Goal: Transaction & Acquisition: Obtain resource

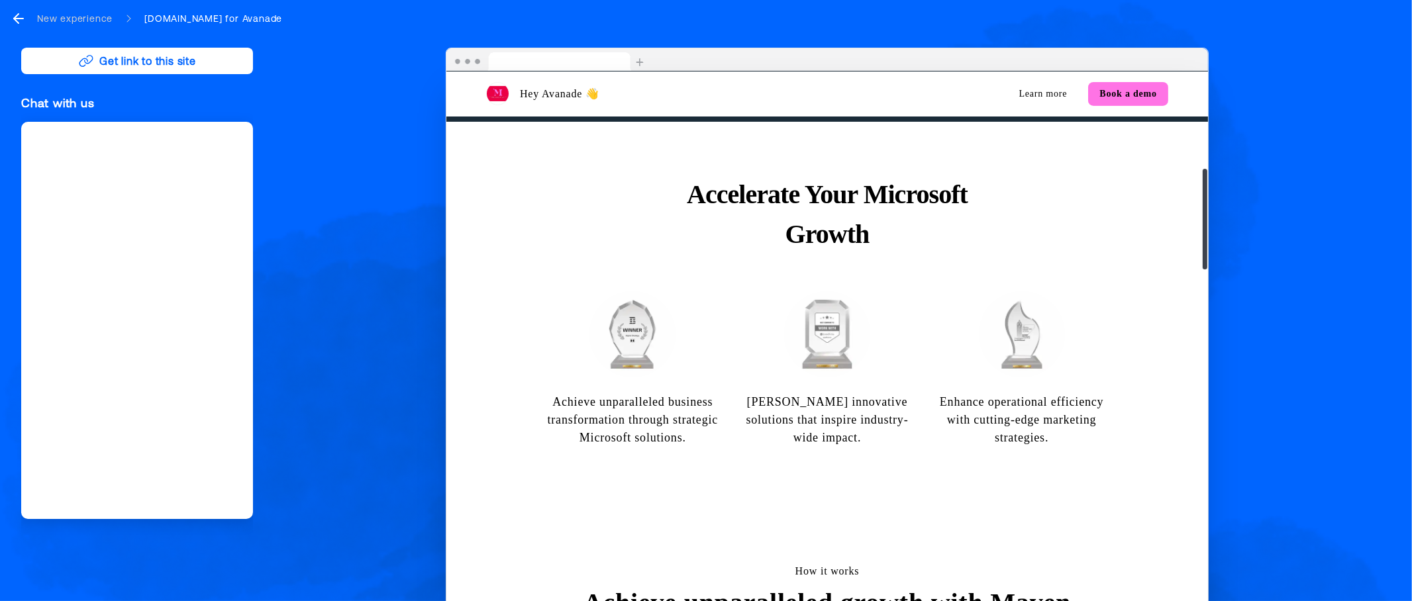
scroll to position [696, 0]
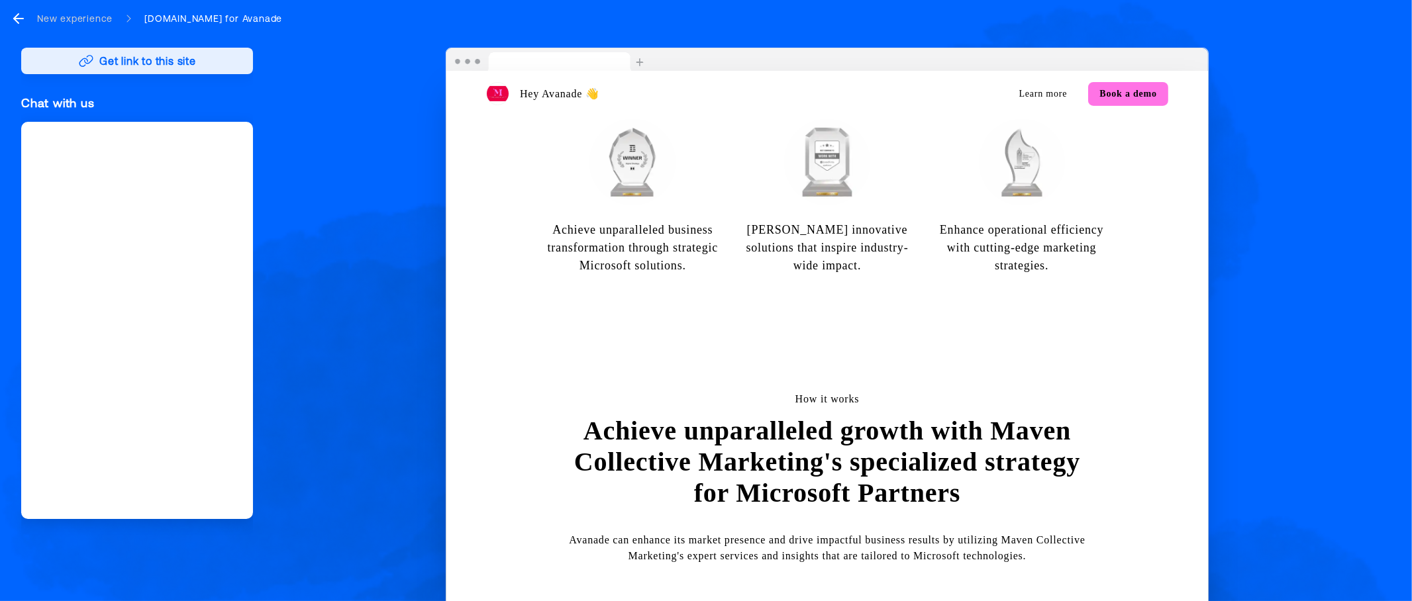
click at [149, 56] on button "Get link to this site" at bounding box center [137, 61] width 232 height 26
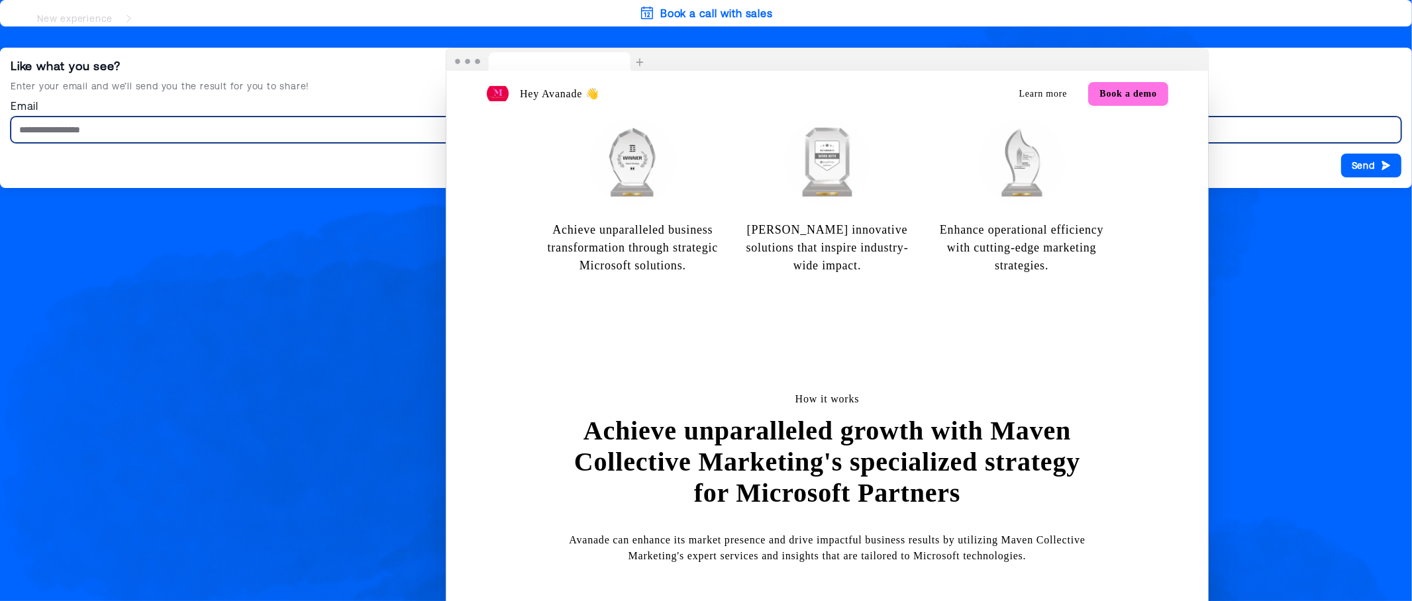
type input "**********"
click at [1270, 162] on div "Hey Avanade 👋 Learn more Book a demo Elevate Avanade with Proven Microsoft Mark…" at bounding box center [827, 333] width 1127 height 570
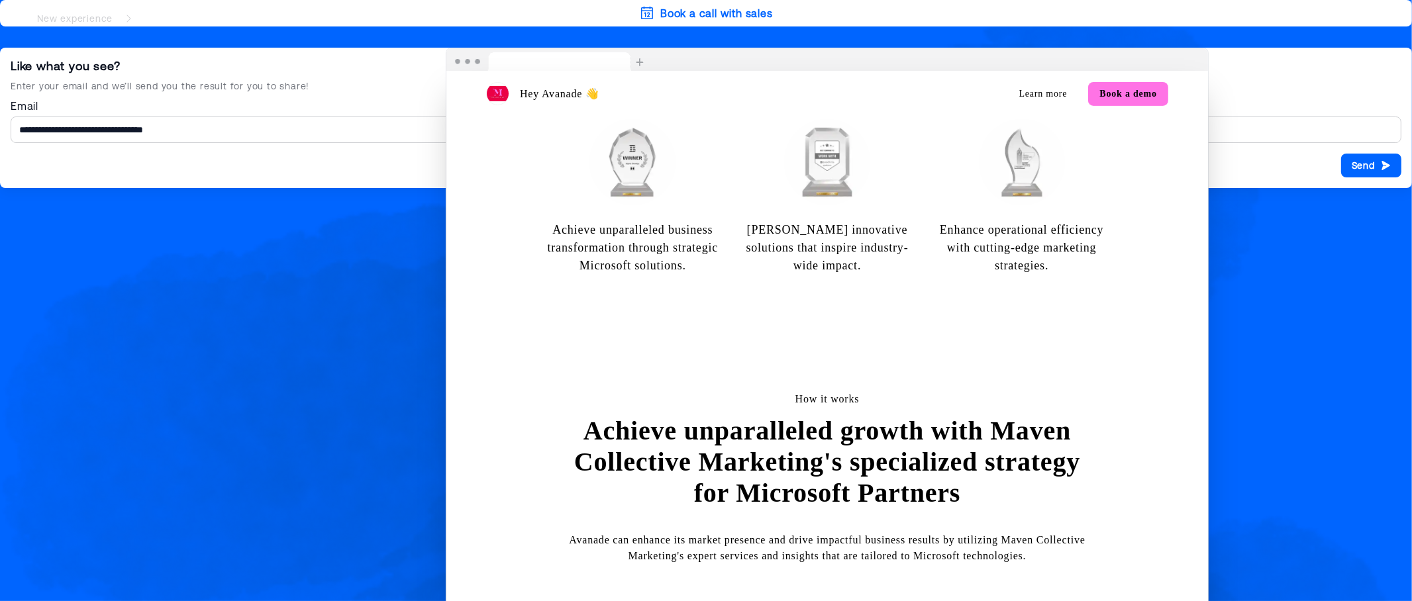
click at [1270, 165] on div "Hey Avanade 👋 Learn more Book a demo Elevate Avanade with Proven Microsoft Mark…" at bounding box center [827, 333] width 1127 height 570
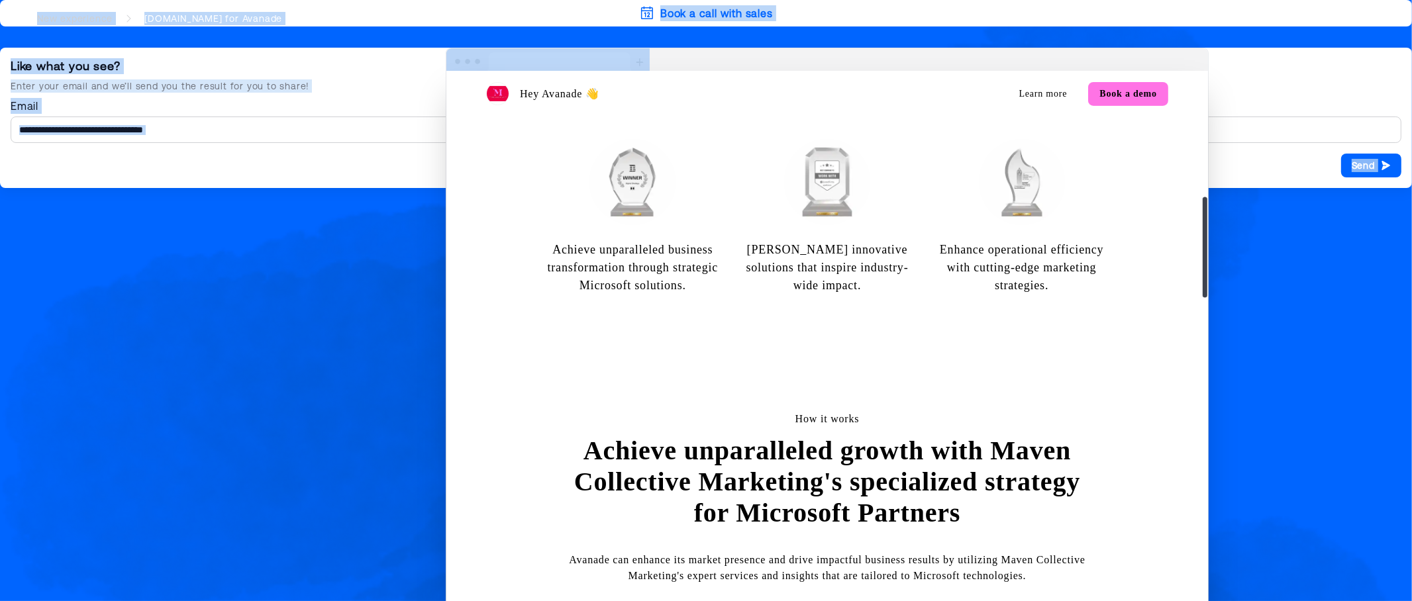
drag, startPoint x: 699, startPoint y: 64, endPoint x: 689, endPoint y: 131, distance: 68.3
click at [689, 131] on div "Hey Avanade 👋 Learn more Book a demo Elevate Avanade with Proven Microsoft Mark…" at bounding box center [827, 333] width 763 height 570
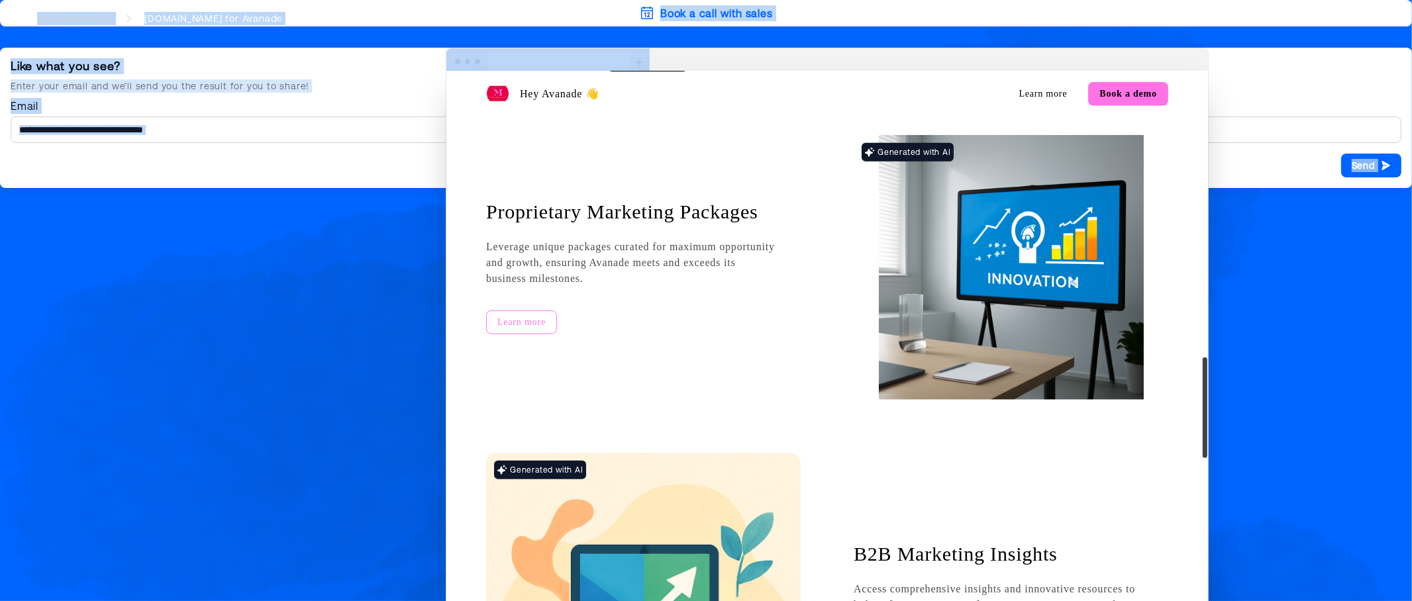
scroll to position [2404, 0]
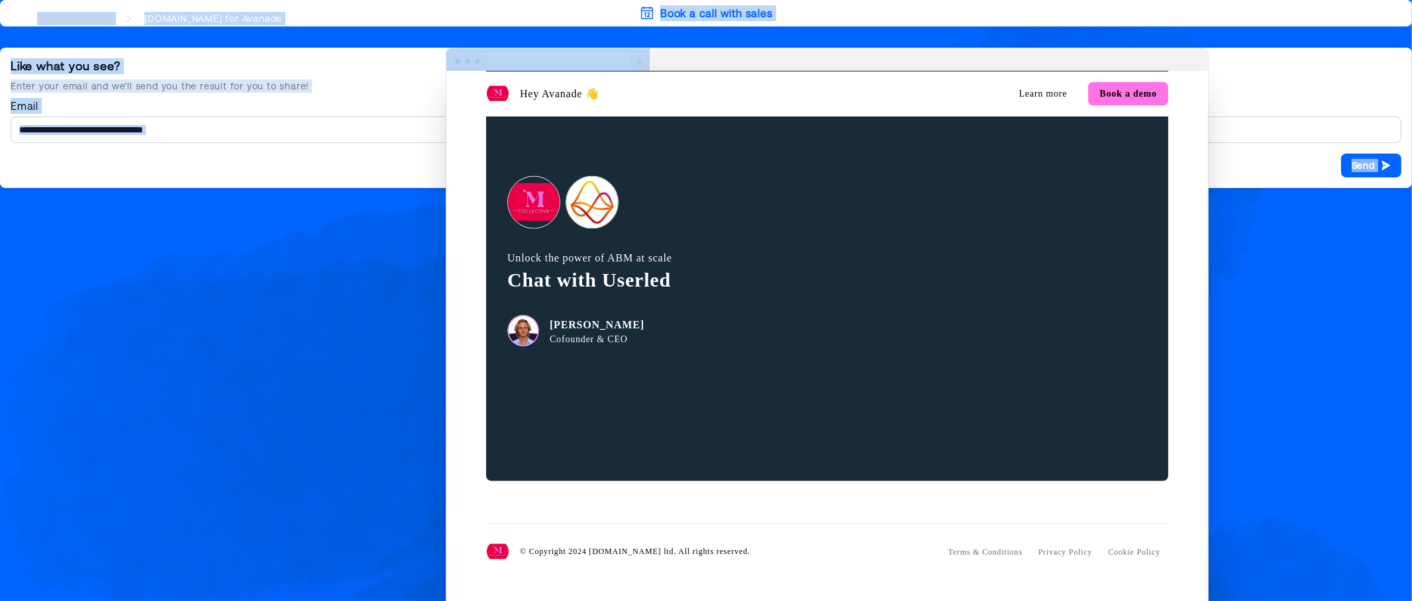
click at [477, 60] on img at bounding box center [547, 60] width 203 height 24
click at [457, 62] on img at bounding box center [547, 60] width 203 height 24
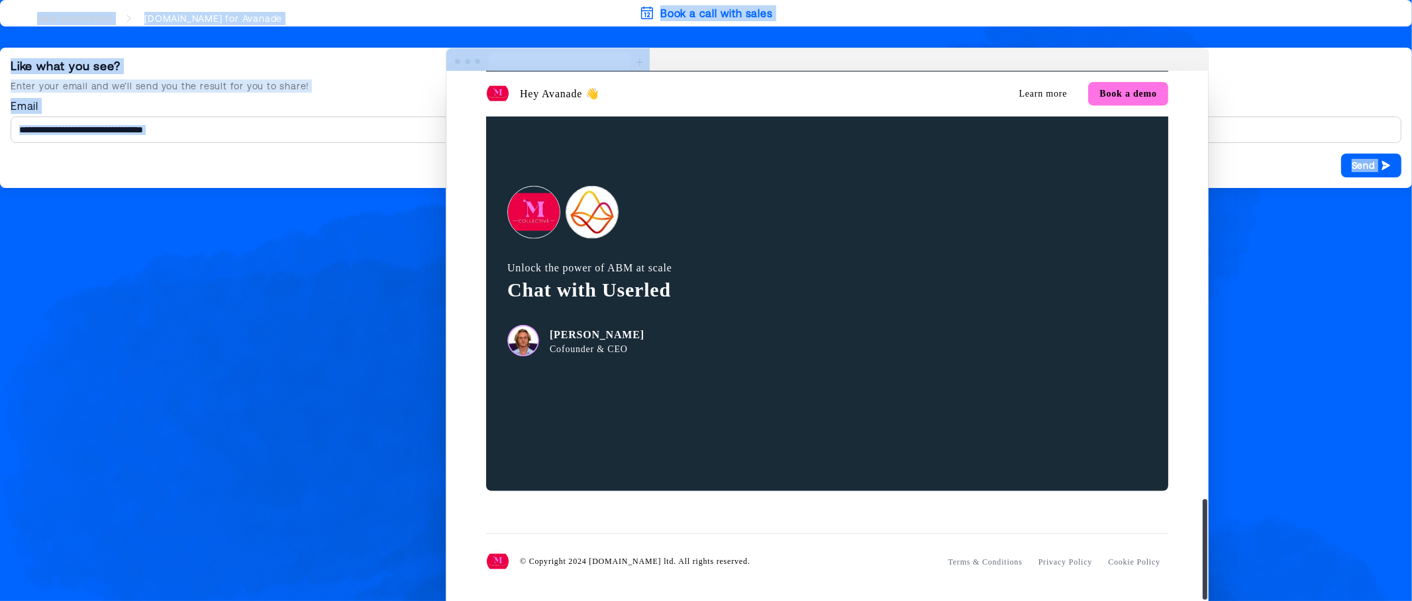
scroll to position [2314, 0]
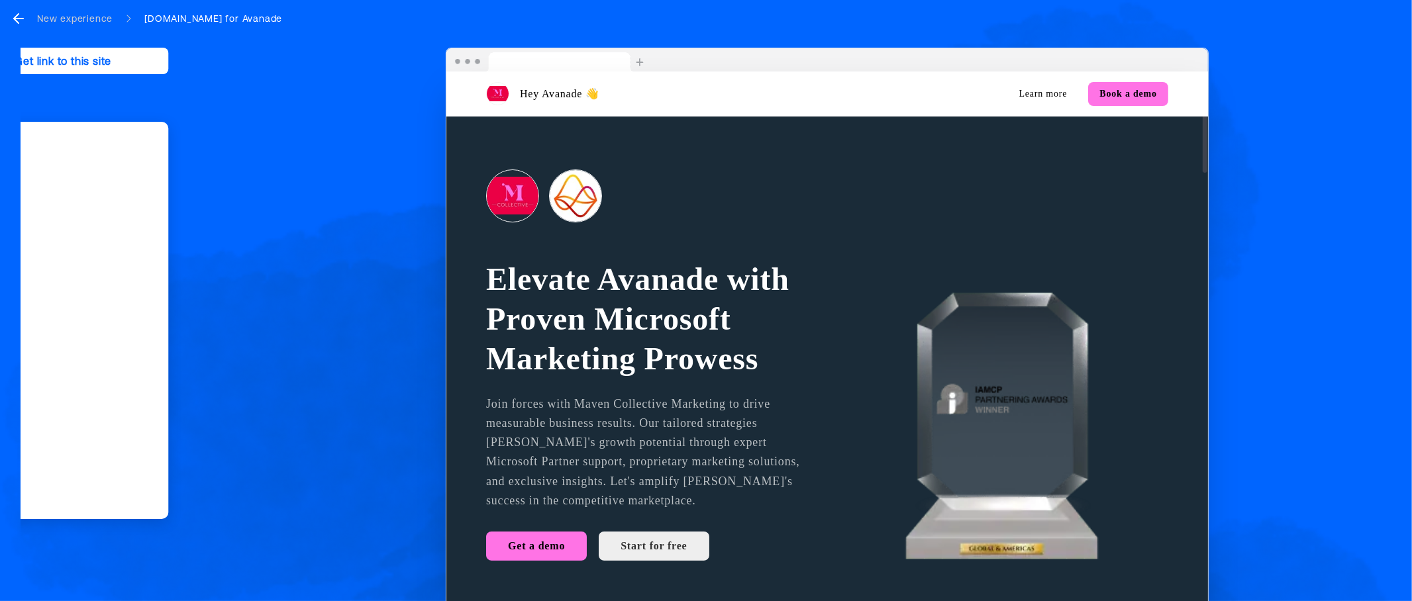
drag, startPoint x: 610, startPoint y: 143, endPoint x: 877, endPoint y: 189, distance: 270.8
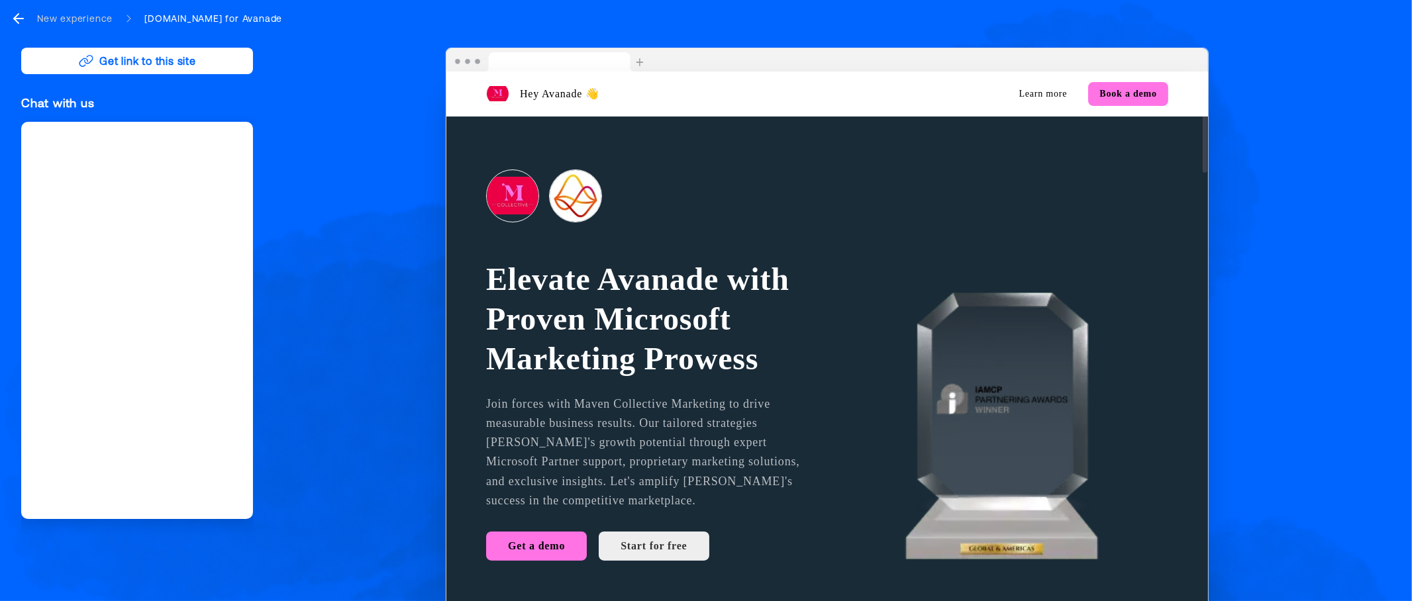
drag, startPoint x: 697, startPoint y: 220, endPoint x: 748, endPoint y: 181, distance: 63.7
click at [142, 68] on button "Get link to this site" at bounding box center [137, 61] width 232 height 26
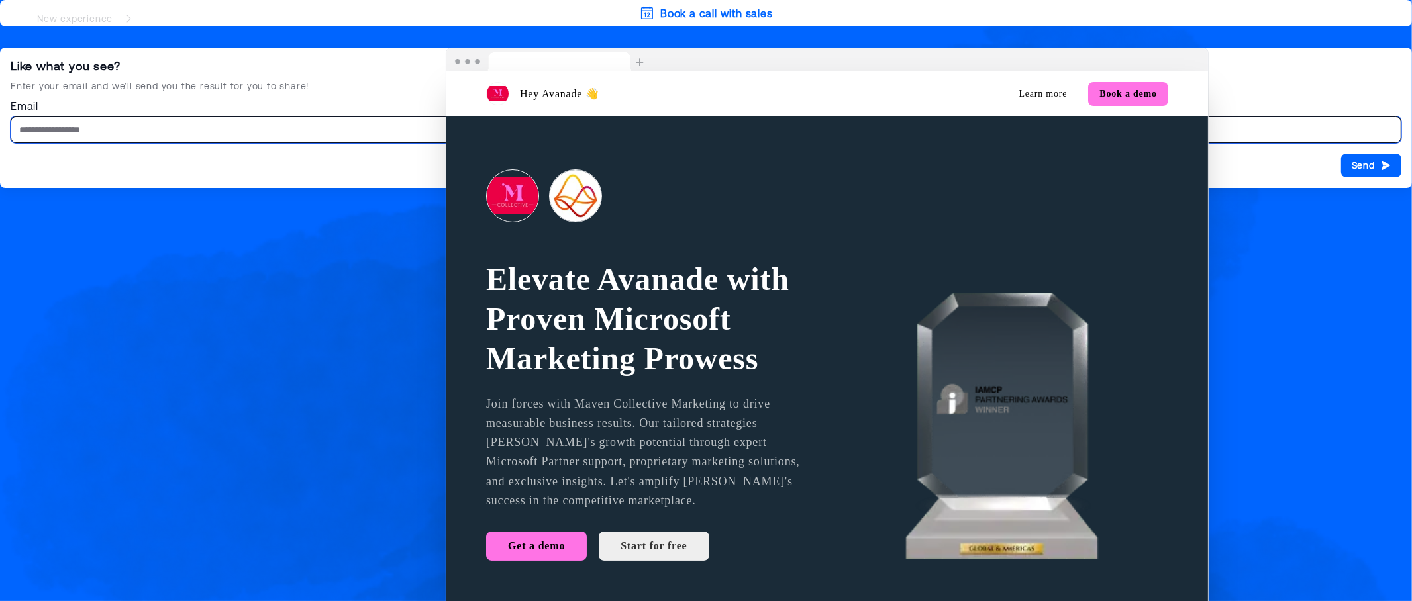
click at [174, 131] on input "Email" at bounding box center [706, 130] width 1391 height 26
type input "**********"
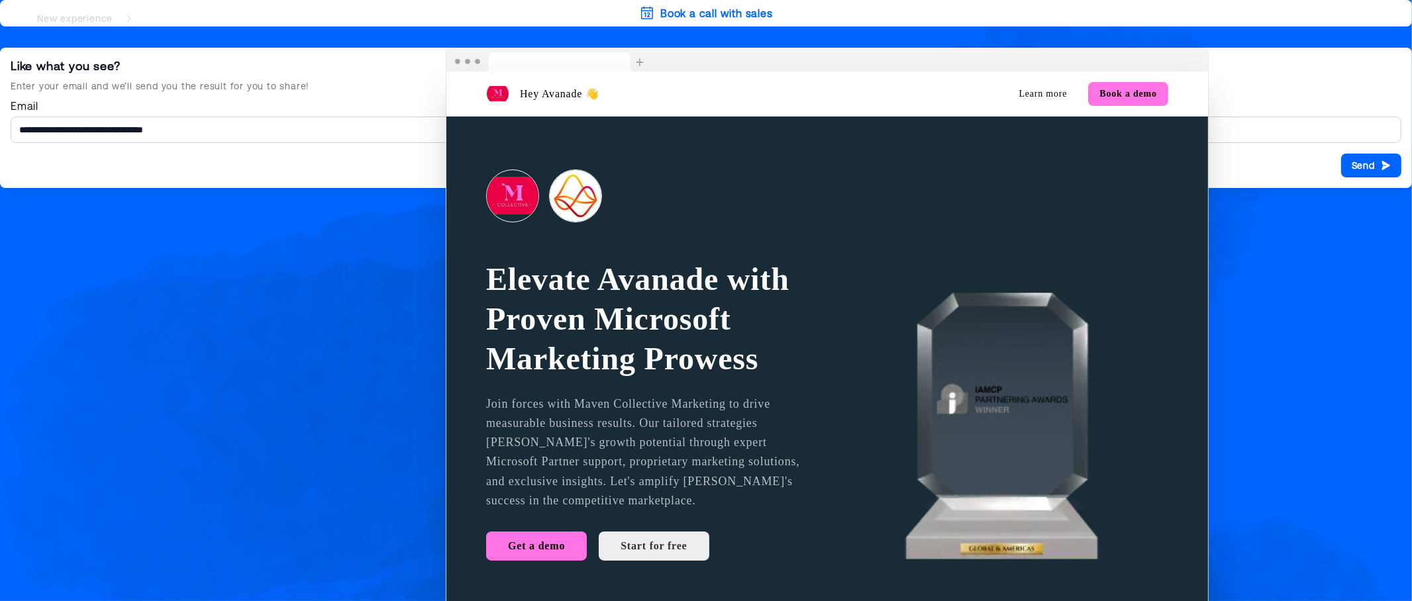
click at [1373, 158] on div "Hey Avanade 👋 Learn more Book a demo Elevate Avanade with Proven Microsoft Mark…" at bounding box center [827, 333] width 1127 height 570
click at [1380, 166] on div "Hey Avanade 👋 Learn more Book a demo Elevate Avanade with Proven Microsoft Mark…" at bounding box center [827, 333] width 1127 height 570
click at [1394, 166] on button "Send" at bounding box center [1371, 166] width 60 height 24
